Goal: Transaction & Acquisition: Subscribe to service/newsletter

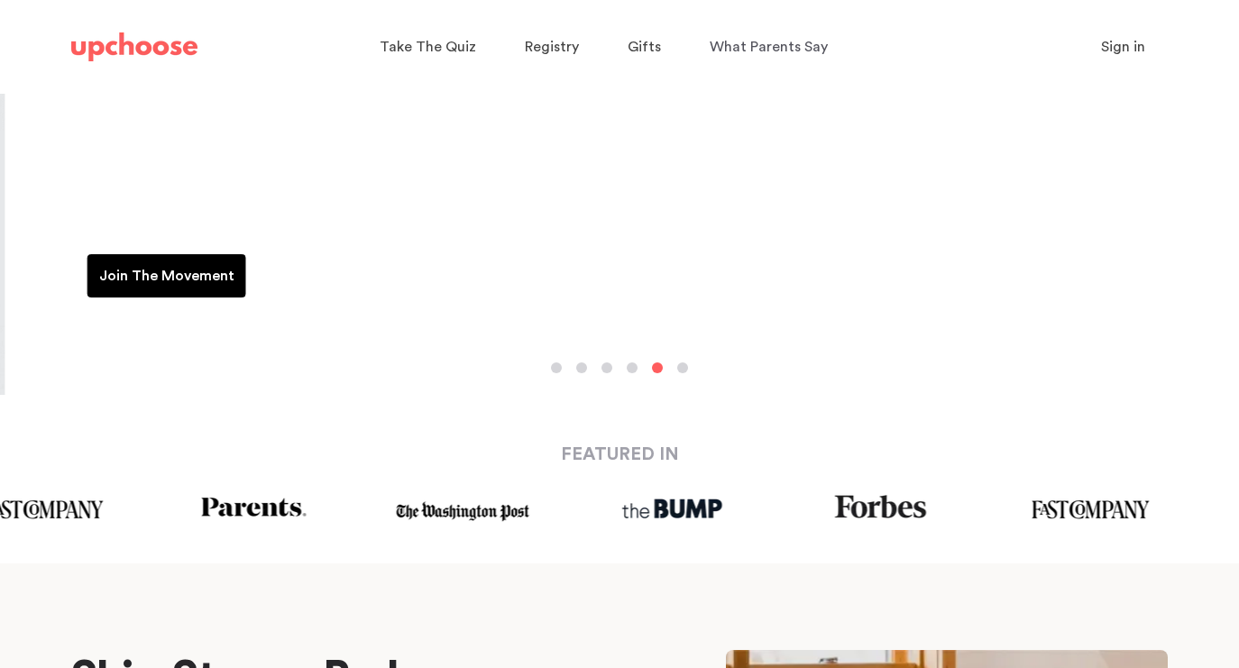
scroll to position [346, 0]
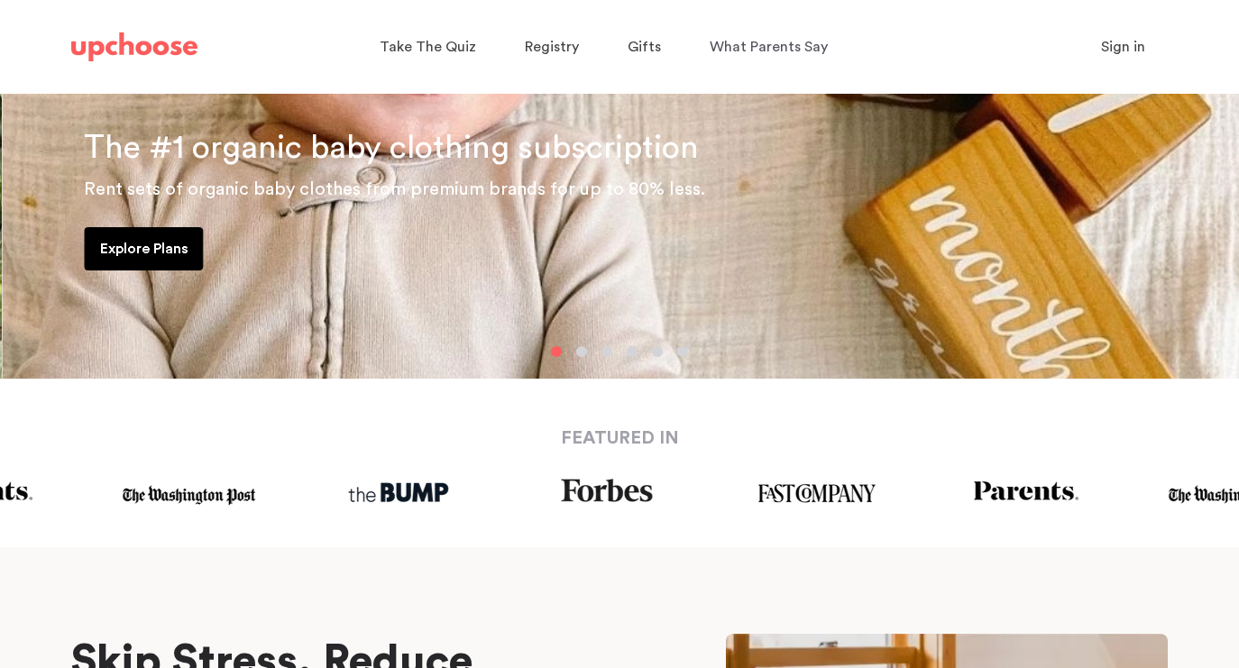
click at [162, 259] on p "Explore Plans" at bounding box center [144, 249] width 88 height 22
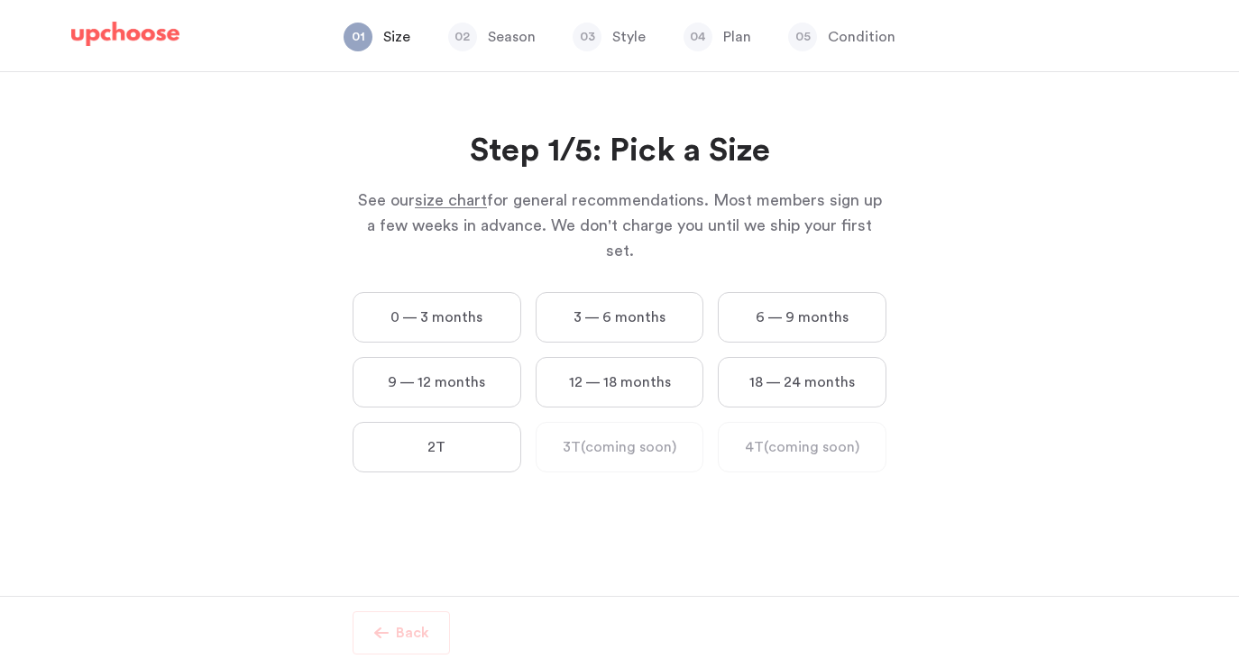
click at [451, 367] on label "9 — 12 months" at bounding box center [436, 382] width 169 height 50
click at [0, 0] on months "9 — 12 months" at bounding box center [0, 0] width 0 height 0
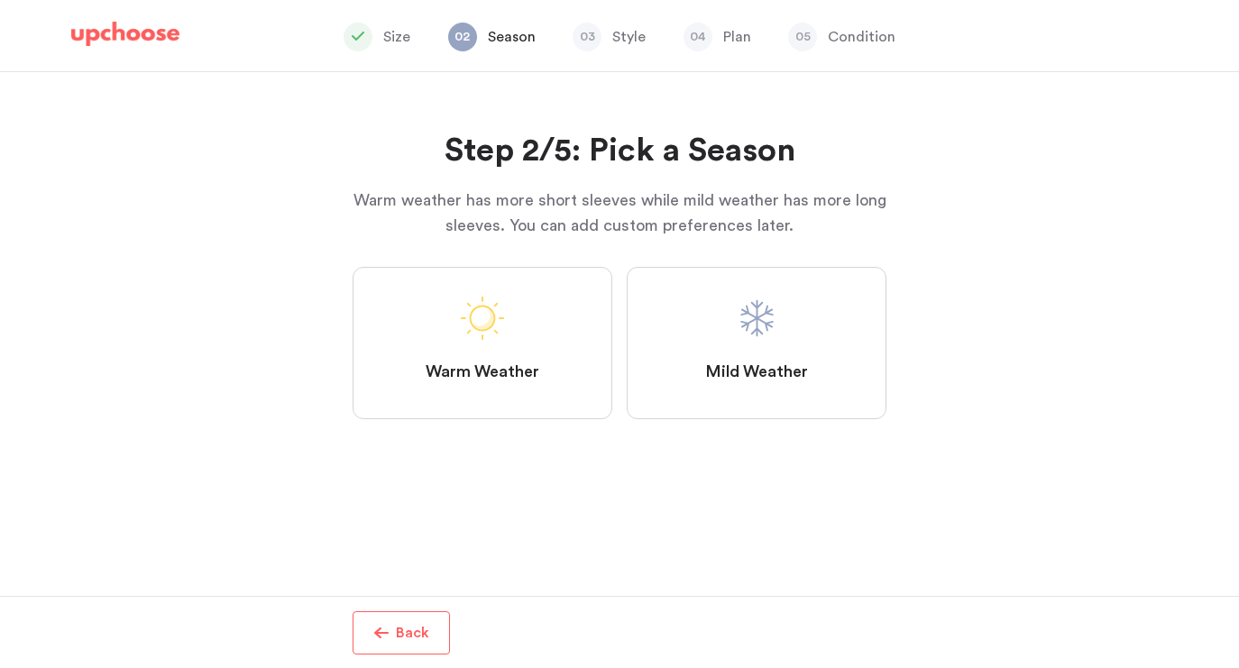
click at [658, 352] on label "Mild Weather" at bounding box center [756, 343] width 260 height 152
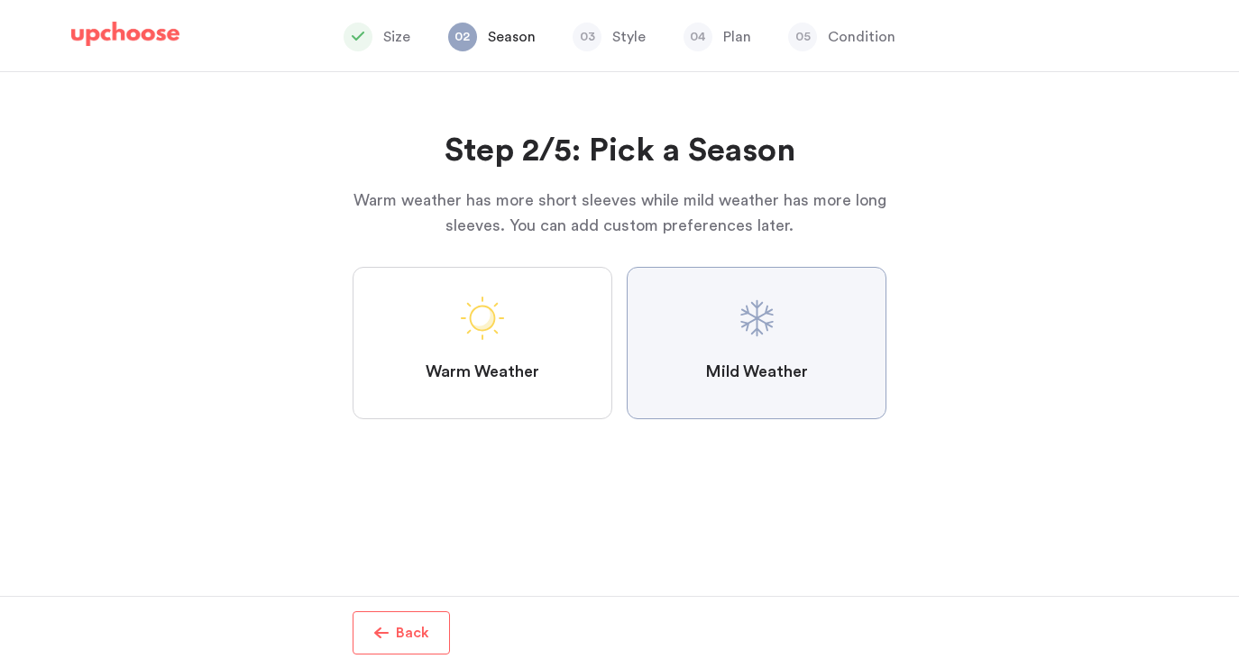
click at [0, 0] on Weather "Mild Weather" at bounding box center [0, 0] width 0 height 0
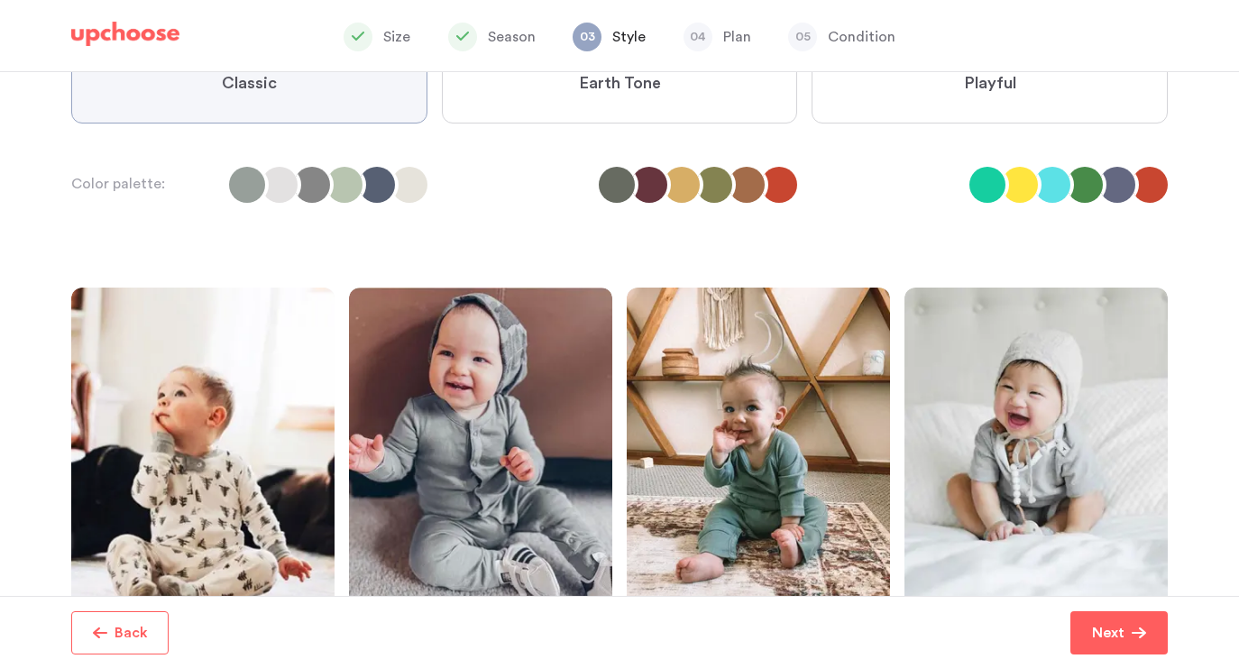
scroll to position [247, 0]
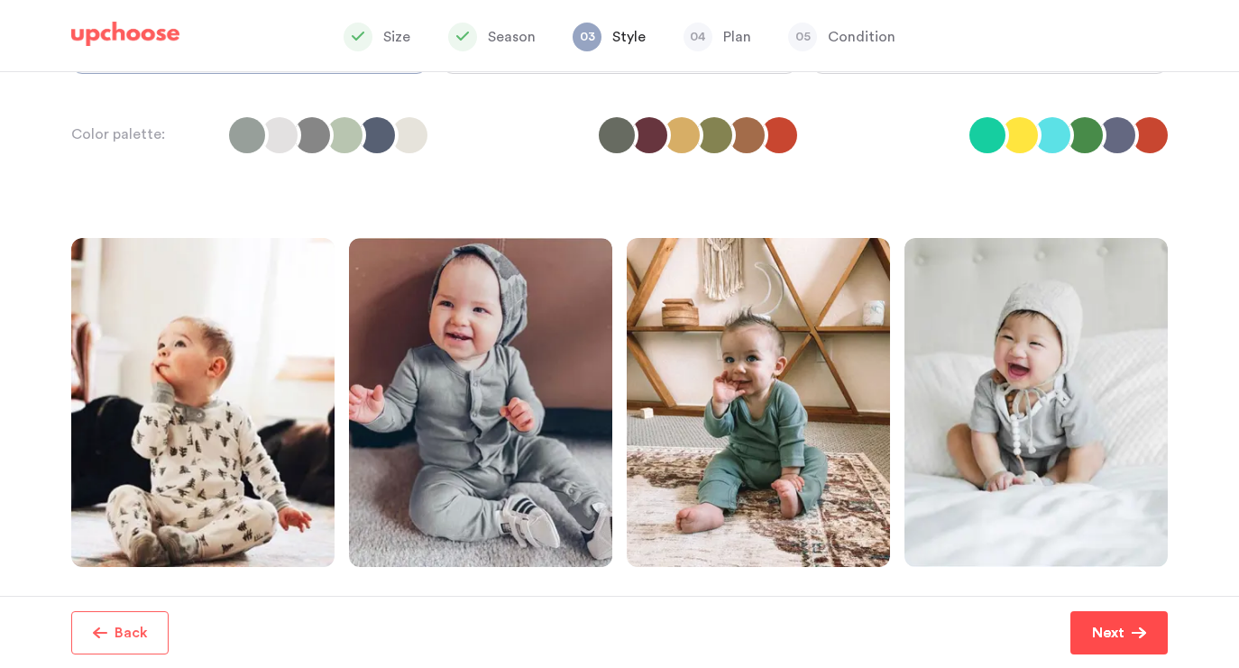
click at [1099, 626] on p "Next" at bounding box center [1108, 633] width 32 height 22
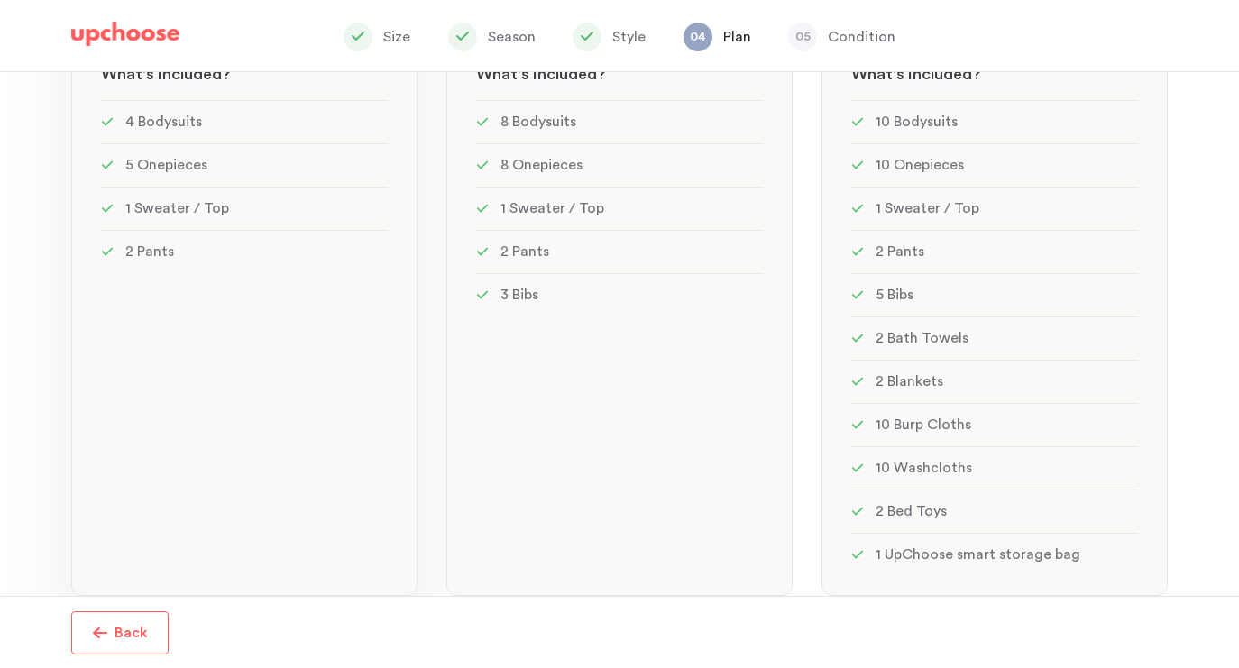
scroll to position [429, 0]
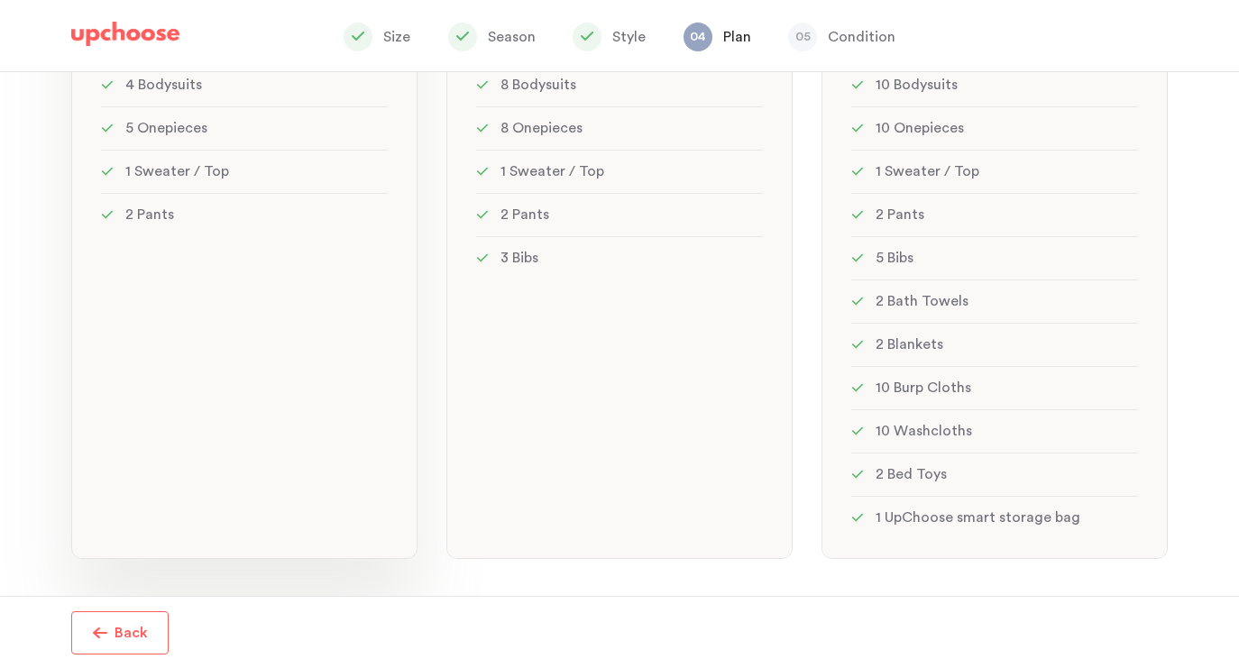
click at [275, 299] on div "Mini: 12 items Mini: 12 items See w W hat's included ? 4 Bodysuits 5 Onepieces …" at bounding box center [244, 198] width 346 height 722
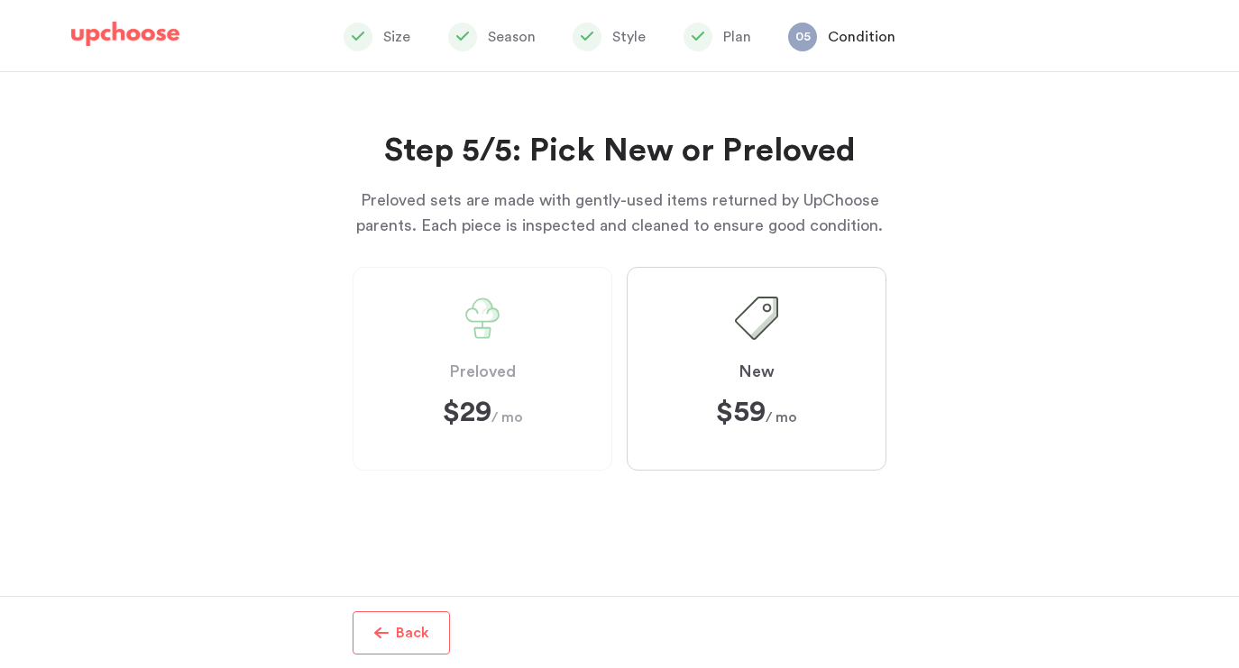
click at [543, 363] on label "Preloved $29 $29 / mo" at bounding box center [482, 369] width 260 height 204
click at [401, 639] on p "Back" at bounding box center [412, 633] width 33 height 22
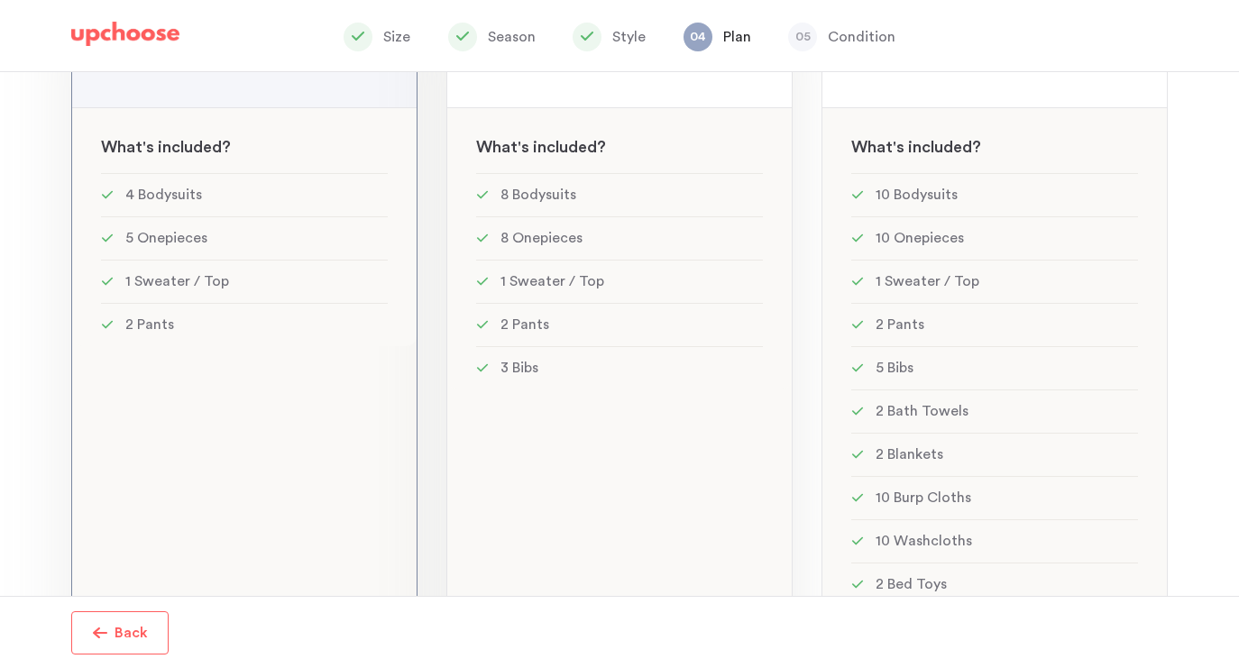
scroll to position [313, 0]
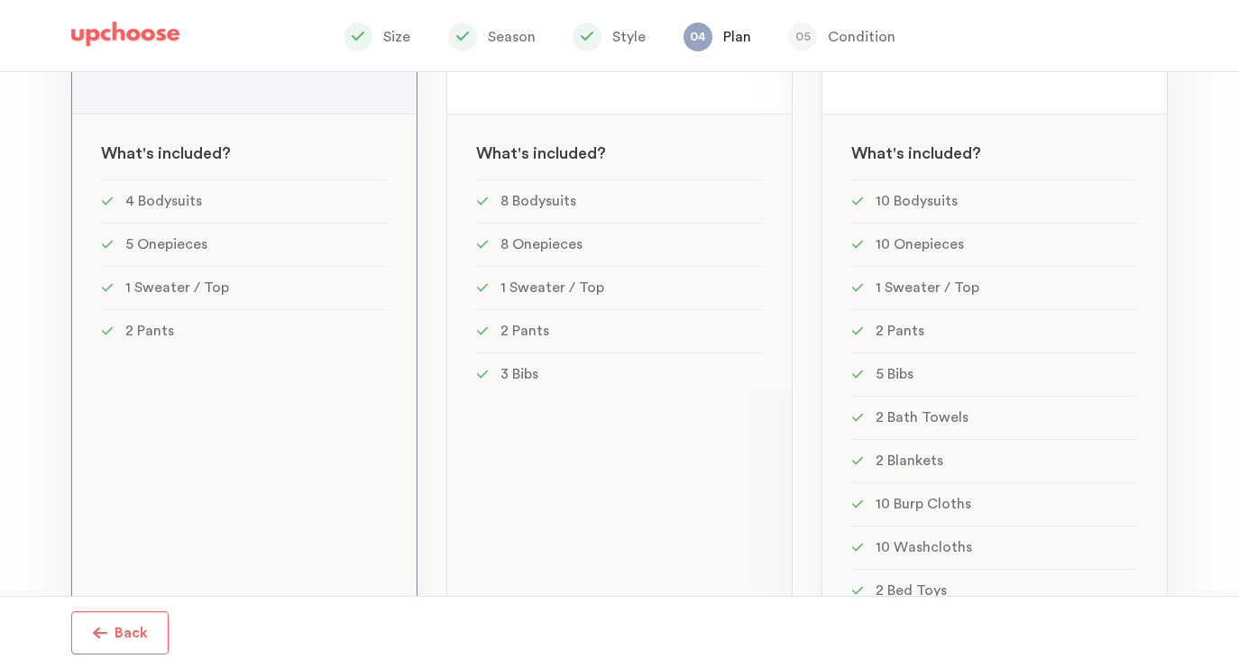
click at [938, 352] on li "2 Pants" at bounding box center [994, 330] width 287 height 43
